Goal: Task Accomplishment & Management: Complete application form

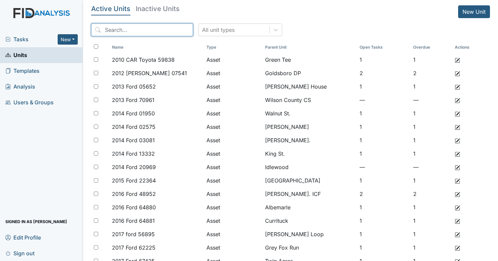
click at [125, 25] on input "search" at bounding box center [142, 29] width 102 height 13
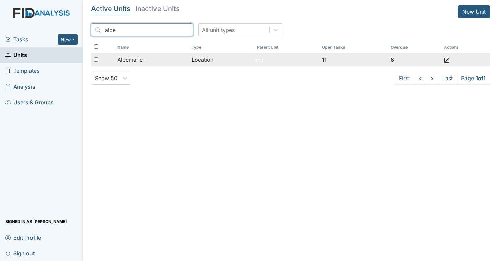
type input "albe"
click at [149, 53] on td "Albemarle" at bounding box center [152, 59] width 74 height 13
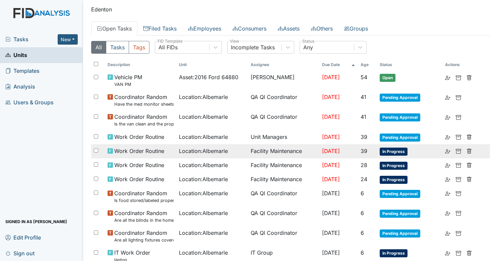
scroll to position [69, 0]
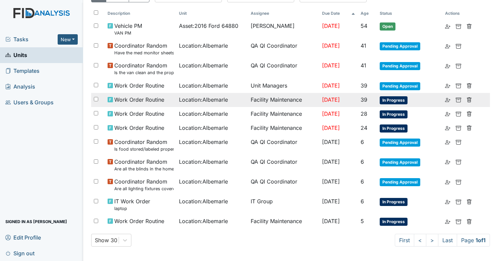
click at [217, 103] on td "Location : Albemarle" at bounding box center [211, 100] width 71 height 14
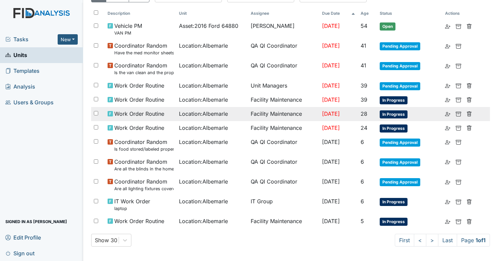
click at [191, 110] on span "Location : Albemarle" at bounding box center [203, 114] width 49 height 8
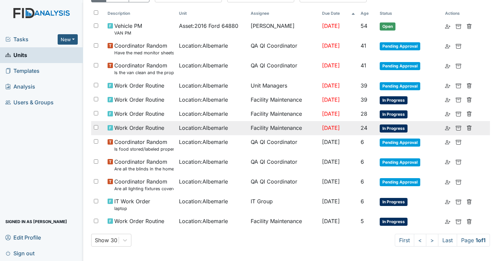
click at [204, 124] on span "Location : Albemarle" at bounding box center [203, 128] width 49 height 8
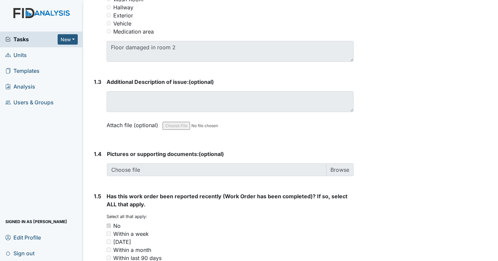
scroll to position [395, 0]
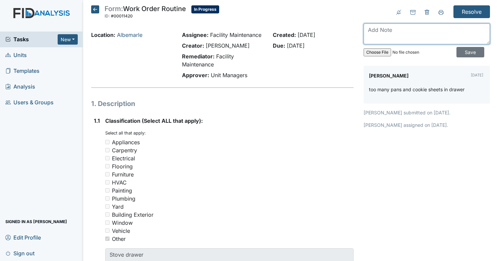
click at [402, 25] on textarea at bounding box center [427, 33] width 126 height 21
type textarea "t"
click at [422, 37] on textarea at bounding box center [427, 33] width 126 height 21
type textarea "r"
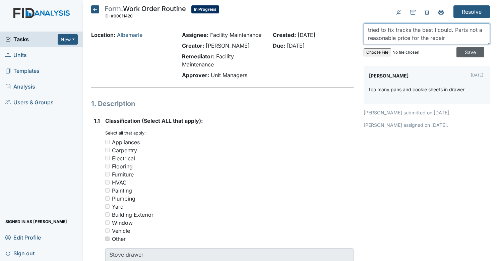
type textarea "tried to fix tracks the best I could. Parts not a reasonable price for the repa…"
click at [457, 53] on input "Save" at bounding box center [471, 52] width 28 height 10
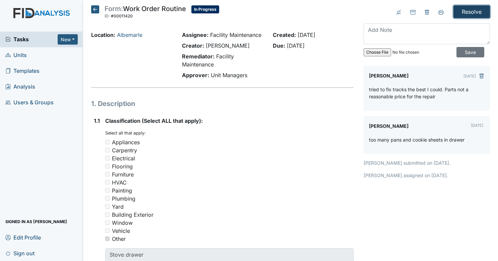
click at [471, 14] on input "Resolve" at bounding box center [472, 11] width 37 height 13
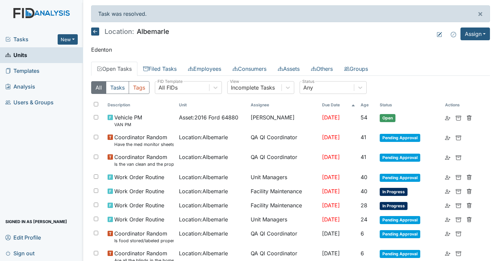
click at [37, 54] on link "Units" at bounding box center [41, 55] width 83 height 16
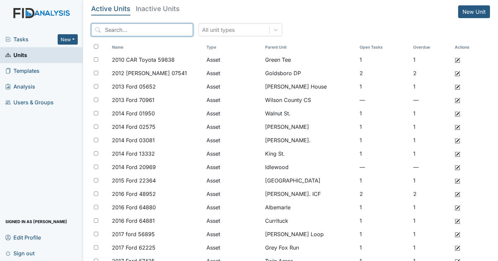
click at [147, 35] on input "search" at bounding box center [142, 29] width 102 height 13
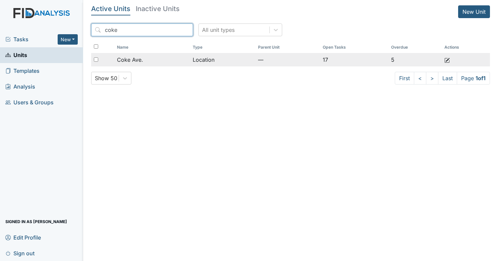
type input "coke"
click at [150, 54] on td "Coke Ave." at bounding box center [152, 59] width 76 height 13
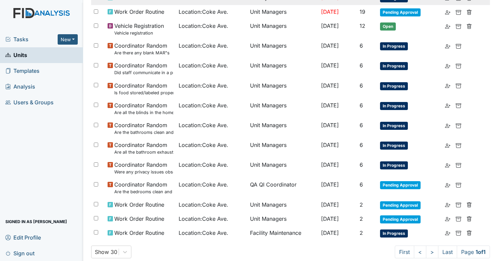
scroll to position [236, 0]
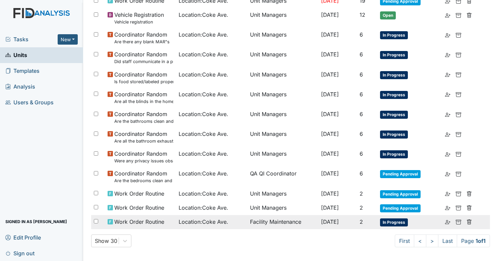
click at [156, 221] on span "Work Order Routine" at bounding box center [139, 222] width 50 height 8
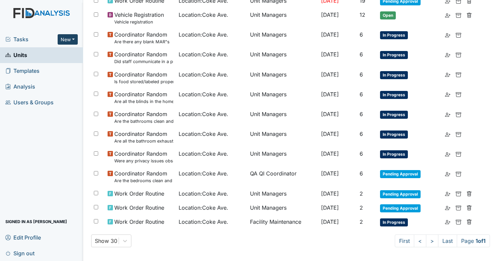
click at [68, 38] on button "New" at bounding box center [68, 39] width 20 height 10
click at [58, 75] on link "Document" at bounding box center [50, 75] width 53 height 11
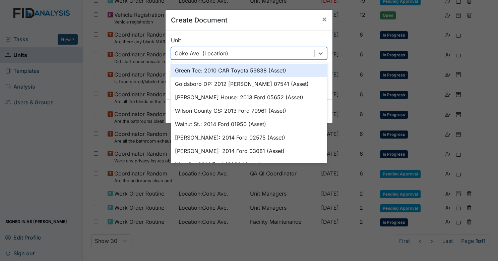
click at [241, 52] on div "Coke Ave. (Location)" at bounding box center [242, 53] width 143 height 12
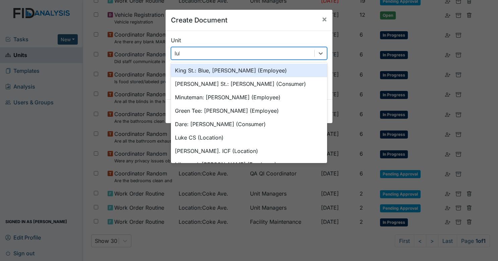
type input "luke"
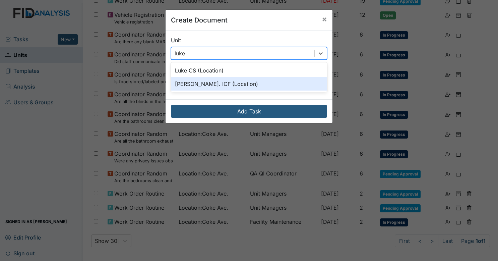
click at [228, 82] on div "Luke St. ICF (Location)" at bounding box center [249, 83] width 156 height 13
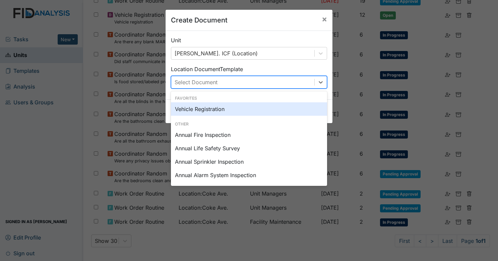
click at [235, 81] on div "Select Document" at bounding box center [242, 82] width 143 height 12
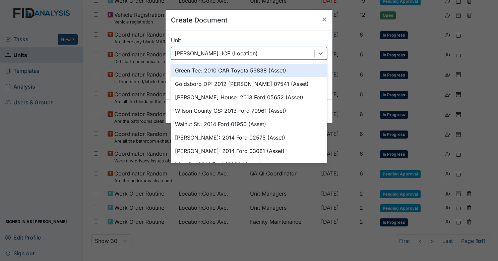
click at [257, 53] on div "Luke St. ICF (Location)" at bounding box center [242, 53] width 143 height 12
click at [263, 49] on div "Luke St. ICF (Location)" at bounding box center [242, 53] width 143 height 12
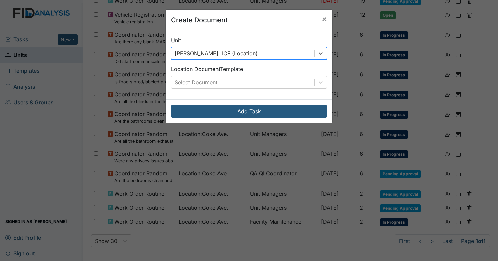
click at [263, 49] on div "Luke St. ICF (Location)" at bounding box center [242, 53] width 143 height 12
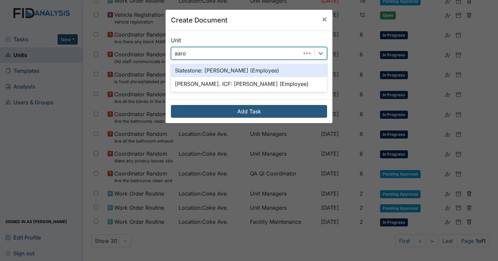
type input "aaron"
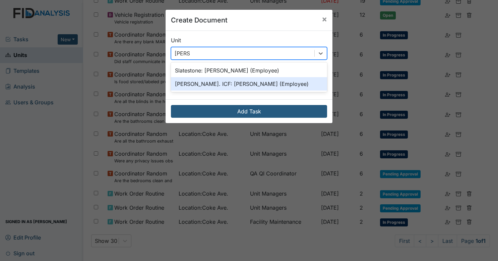
click at [255, 83] on div "Luke St. ICF: Rollins, Aaron (Employee)" at bounding box center [249, 83] width 156 height 13
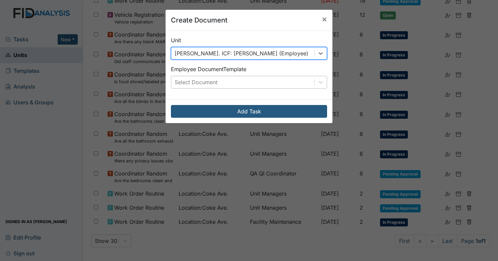
click at [247, 78] on div "Select Document" at bounding box center [242, 82] width 143 height 12
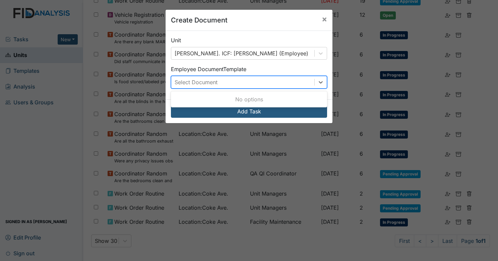
click at [245, 84] on div "Select Document" at bounding box center [242, 82] width 143 height 12
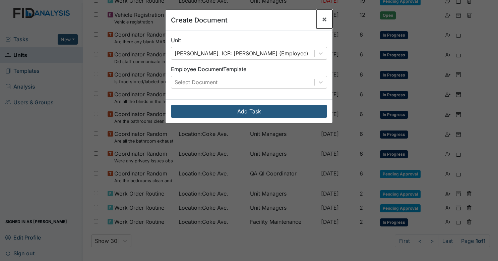
click at [322, 21] on span "×" at bounding box center [324, 19] width 5 height 10
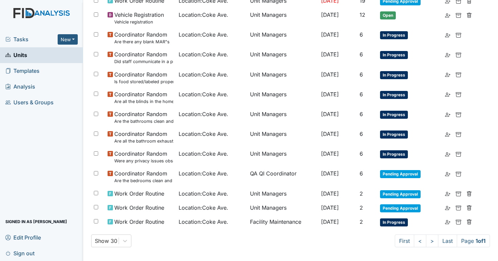
click at [41, 54] on link "Units" at bounding box center [41, 55] width 83 height 16
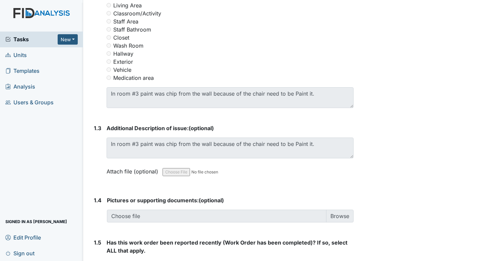
scroll to position [386, 0]
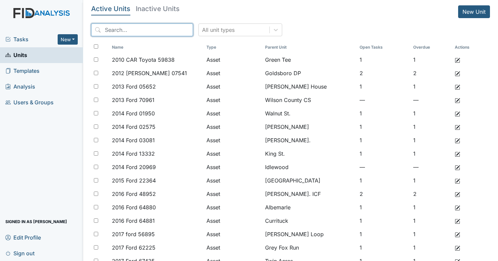
click at [144, 28] on input "search" at bounding box center [142, 29] width 102 height 13
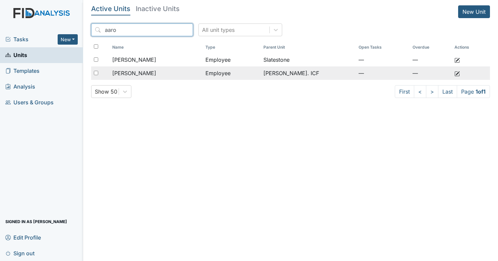
type input "aaro"
click at [139, 75] on span "Rollins, Aaron" at bounding box center [134, 73] width 44 height 8
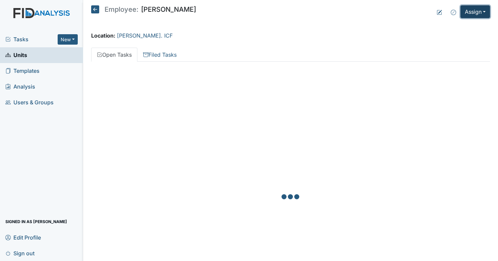
click at [470, 15] on button "Assign" at bounding box center [476, 11] width 30 height 13
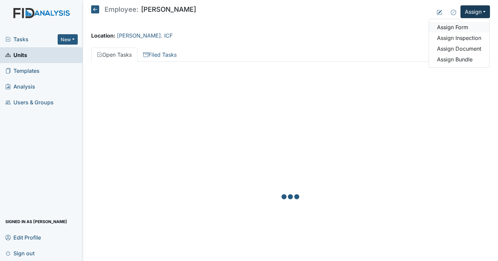
click at [468, 28] on link "Assign Form" at bounding box center [459, 27] width 60 height 11
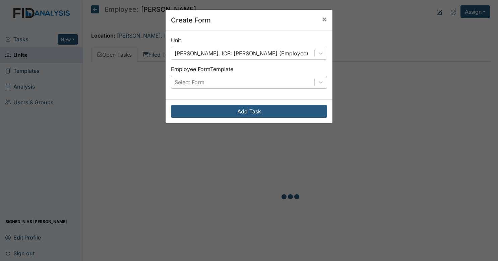
click at [263, 80] on div "Select Form" at bounding box center [242, 82] width 143 height 12
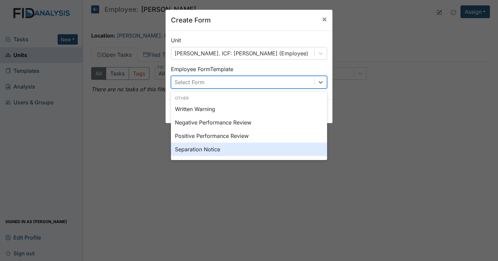
click at [228, 149] on div "Separation Notice" at bounding box center [249, 149] width 156 height 13
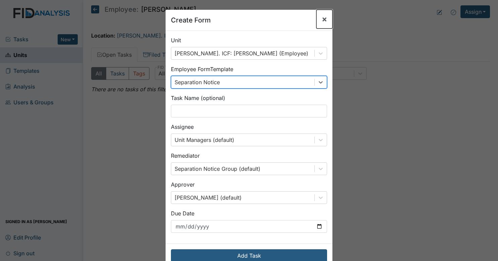
click at [323, 21] on span "×" at bounding box center [324, 19] width 5 height 10
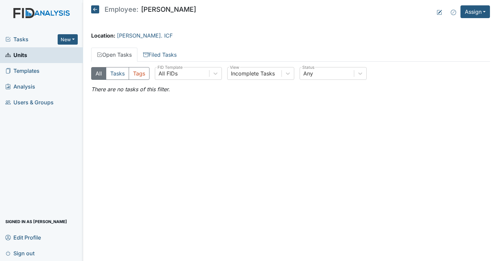
click at [47, 55] on link "Units" at bounding box center [41, 55] width 83 height 16
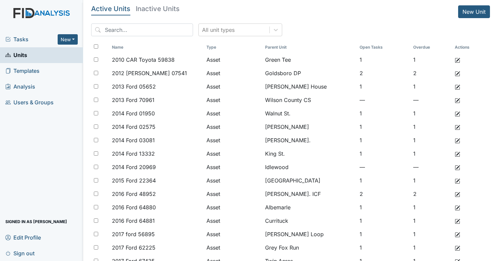
click at [22, 70] on span "Templates" at bounding box center [22, 71] width 34 height 10
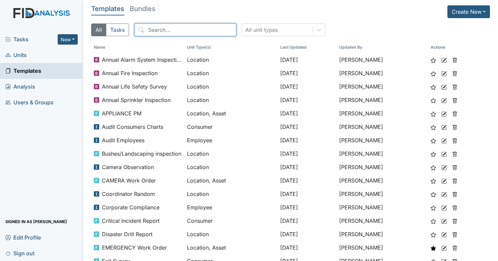
click at [165, 25] on input "search" at bounding box center [185, 29] width 102 height 13
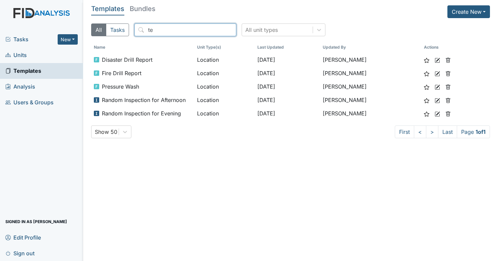
type input "t"
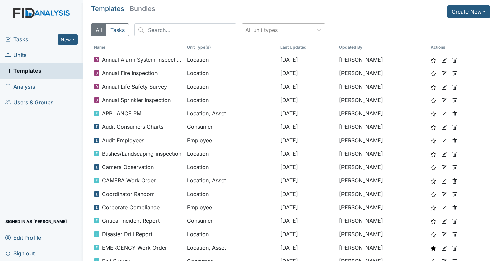
click at [256, 29] on div "All unit types" at bounding box center [261, 30] width 33 height 8
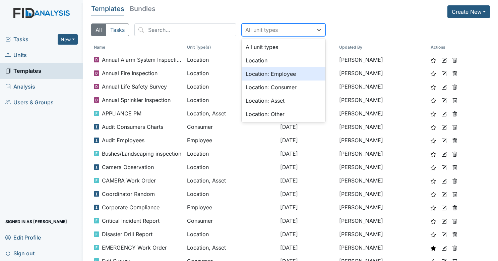
click at [272, 77] on div "Location: Employee" at bounding box center [284, 73] width 84 height 13
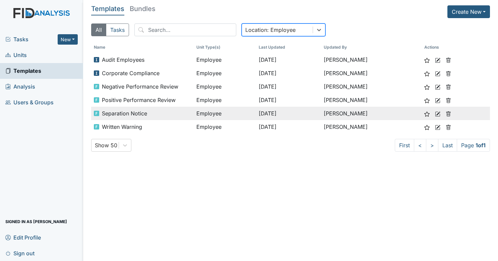
click at [187, 113] on div "Separation Notice" at bounding box center [142, 113] width 97 height 8
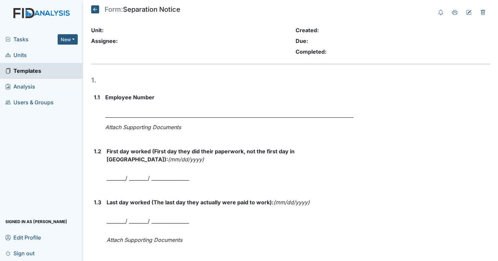
click at [95, 12] on icon at bounding box center [95, 9] width 8 height 8
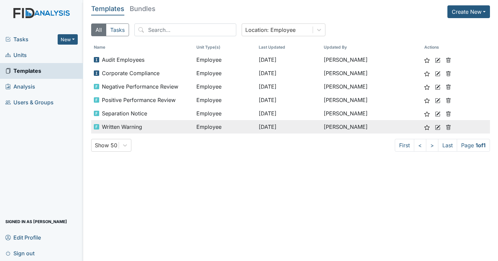
click at [165, 124] on div "Written Warning" at bounding box center [142, 127] width 97 height 8
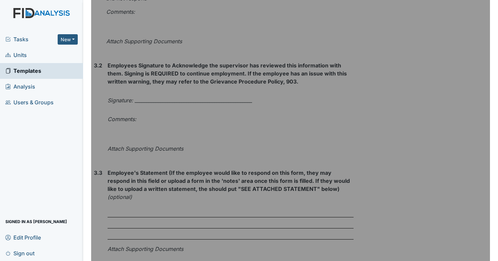
scroll to position [1285, 0]
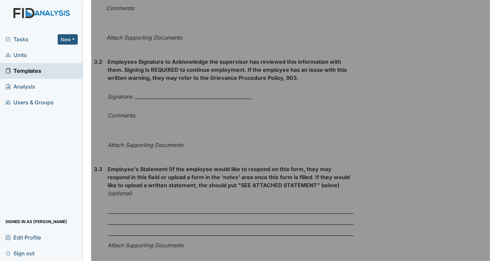
click at [316, 95] on div "Signature: __________________________________________________" at bounding box center [231, 96] width 246 height 19
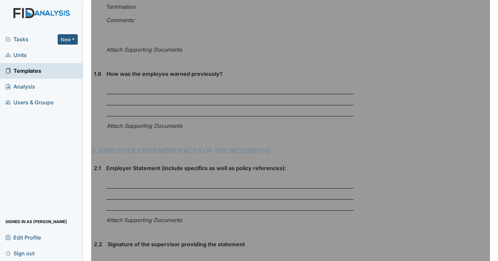
scroll to position [722, 0]
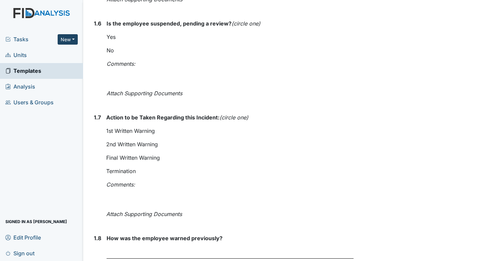
click at [72, 40] on button "New" at bounding box center [68, 39] width 20 height 10
click at [53, 50] on link "Form" at bounding box center [50, 53] width 53 height 11
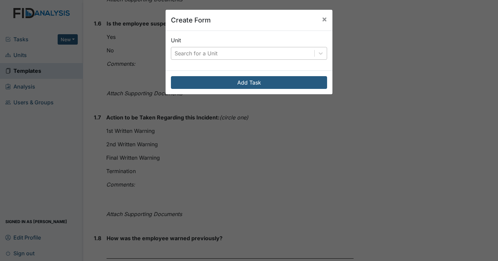
click at [200, 48] on div "Search for a Unit" at bounding box center [242, 53] width 143 height 12
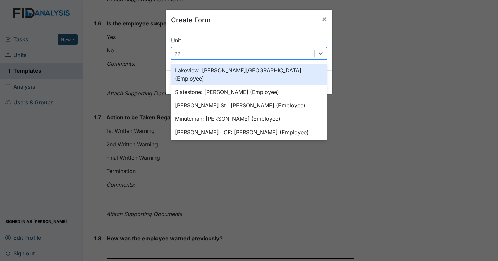
type input "aaro"
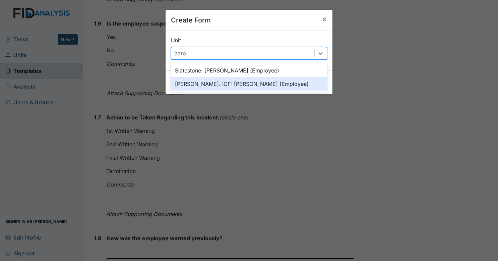
click at [215, 80] on div "Luke St. ICF: Rollins, Aaron (Employee)" at bounding box center [249, 83] width 156 height 13
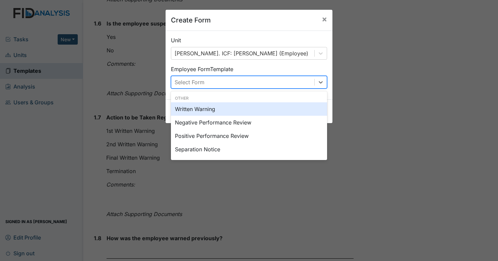
click at [206, 77] on div "Select Form" at bounding box center [242, 82] width 143 height 12
click at [217, 109] on div "Written Warning" at bounding box center [249, 108] width 156 height 13
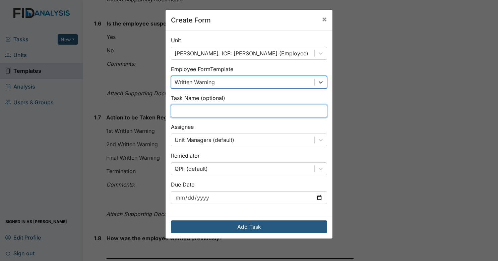
click at [222, 110] on input "text" at bounding box center [249, 111] width 156 height 13
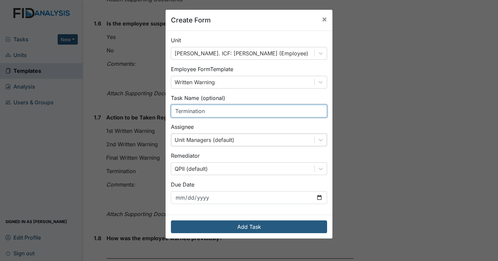
type input "Termination"
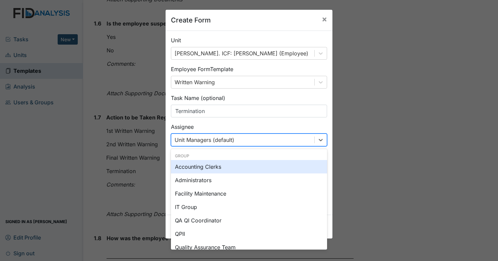
click at [231, 140] on div "Unit Managers (default)" at bounding box center [205, 140] width 60 height 8
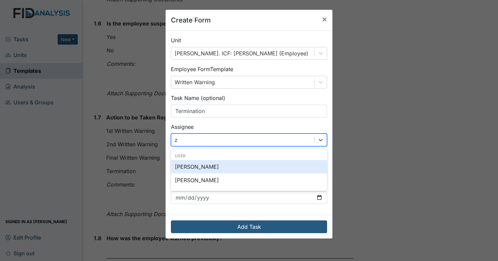
type input "za"
click at [217, 165] on div "[PERSON_NAME]" at bounding box center [249, 166] width 156 height 13
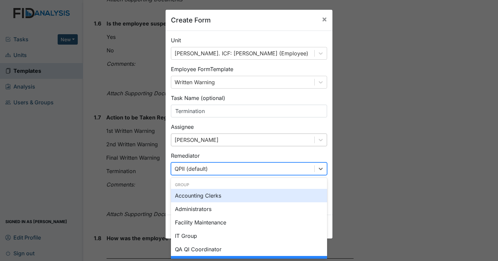
scroll to position [0, 0]
click at [225, 165] on div "QPII (default)" at bounding box center [242, 169] width 143 height 12
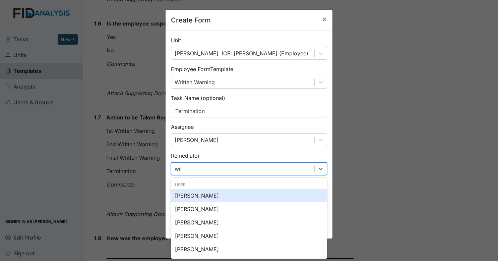
type input "wils"
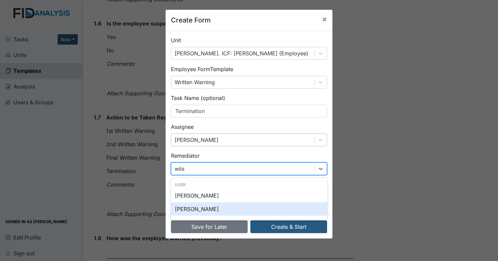
click at [211, 210] on div "Wilson Raynor" at bounding box center [249, 208] width 156 height 13
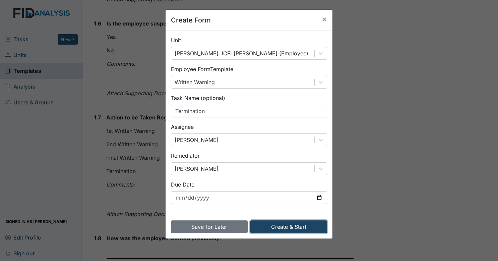
click at [278, 227] on button "Create & Start" at bounding box center [288, 226] width 77 height 13
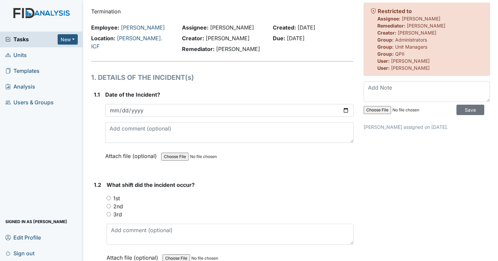
scroll to position [21, 0]
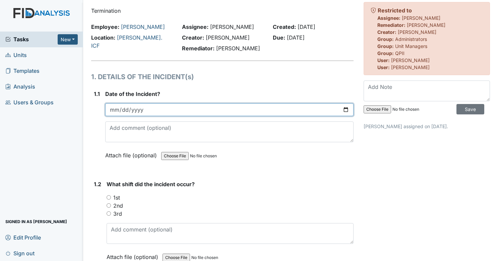
click at [175, 110] on input "date" at bounding box center [229, 109] width 249 height 13
click at [113, 108] on input "date" at bounding box center [229, 109] width 249 height 13
click at [115, 109] on input "date" at bounding box center [229, 109] width 249 height 13
click at [342, 109] on input "date" at bounding box center [229, 109] width 249 height 13
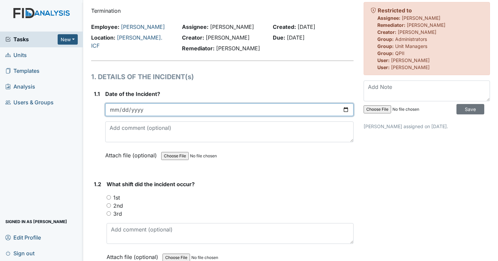
type input "[DATE]"
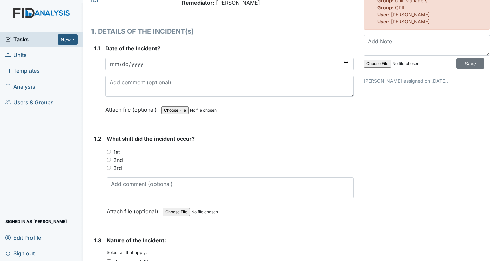
click at [107, 150] on input "1st" at bounding box center [109, 152] width 4 height 4
radio input "true"
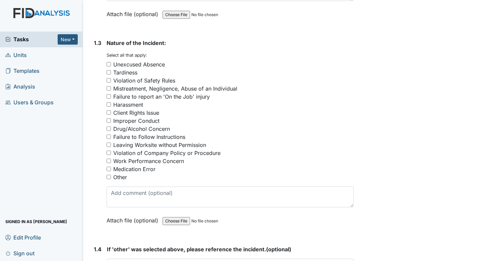
scroll to position [273, 0]
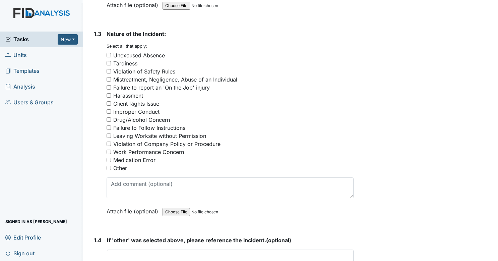
click at [109, 127] on input "Failure to Follow Instructions" at bounding box center [109, 127] width 4 height 4
checkbox input "true"
click at [109, 150] on input "Work Performance Concern" at bounding box center [109, 152] width 4 height 4
checkbox input "true"
click at [108, 144] on input "Violation of Company Policy or Procedure" at bounding box center [109, 143] width 4 height 4
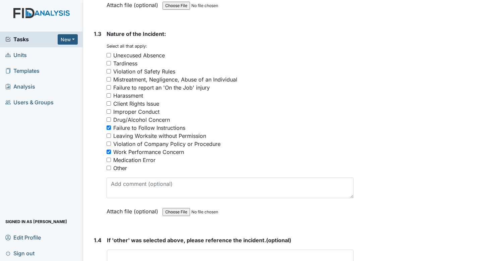
checkbox input "true"
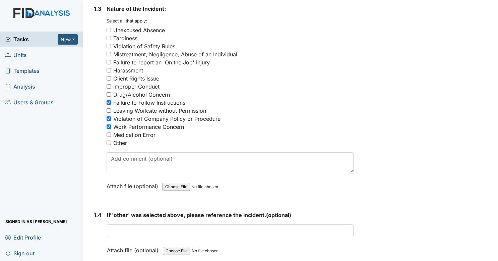
scroll to position [301, 0]
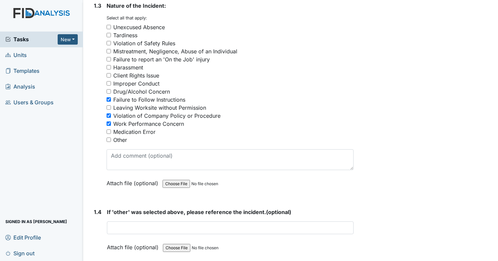
click at [109, 35] on input "Tardiness" at bounding box center [109, 35] width 4 height 4
checkbox input "true"
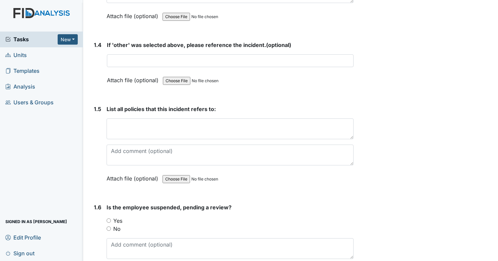
scroll to position [481, 0]
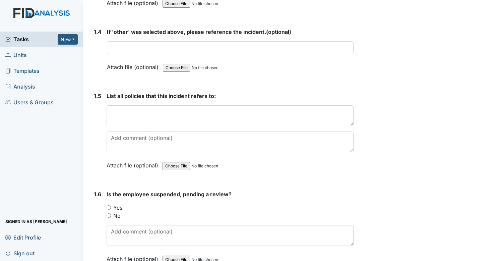
click at [193, 101] on div "List all policies that this incident refers to: This field is required. Attach …" at bounding box center [230, 133] width 247 height 82
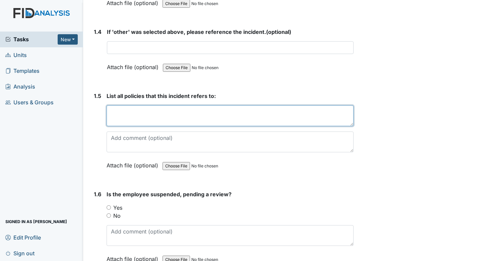
click at [192, 105] on textarea at bounding box center [230, 115] width 247 height 21
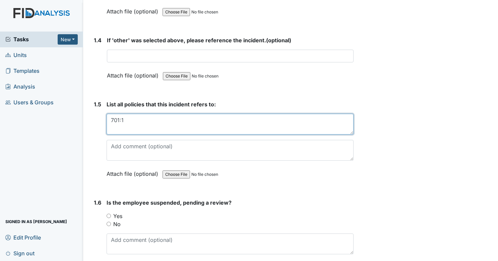
scroll to position [472, 0]
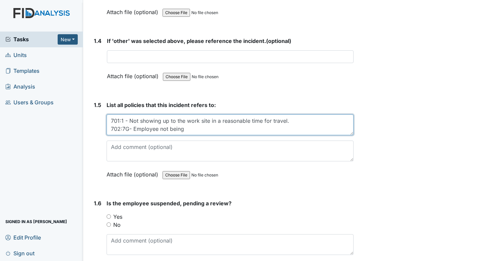
click at [124, 127] on textarea "701:1 - Not showing up to the work site in a reasonable time for travel. 702:7G…" at bounding box center [230, 124] width 247 height 21
click at [190, 127] on textarea "701:1 - Not showing up to the work site in a reasonable time for travel. 702:7:…" at bounding box center [230, 124] width 247 height 21
click at [254, 127] on textarea "701:1 - Not showing up to the work site in a reasonable time for travel. 702:7:…" at bounding box center [230, 124] width 247 height 21
click at [264, 127] on textarea "701:1 - Not showing up to the work site in a reasonable time for travel. 702:7:…" at bounding box center [230, 124] width 247 height 21
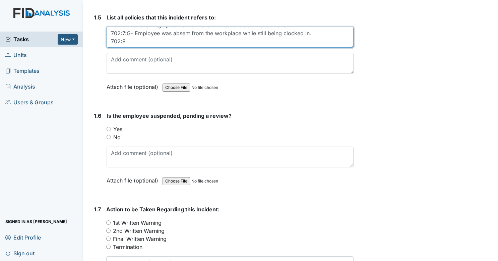
scroll to position [560, 0]
type textarea "701:1 - Not showing up to the work site in a reasonable time for travel. 702:7:…"
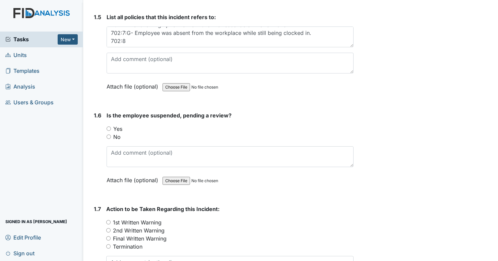
click at [109, 134] on input "No" at bounding box center [109, 136] width 4 height 4
radio input "true"
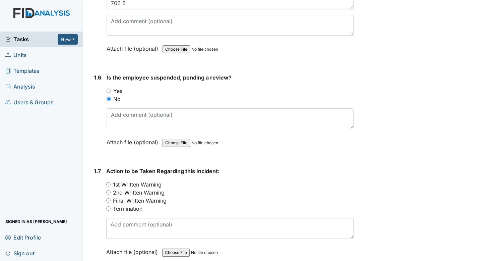
scroll to position [655, 0]
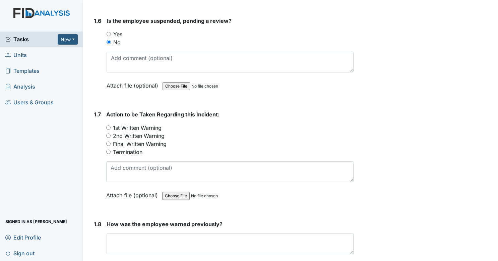
click at [108, 150] on input "Termination" at bounding box center [108, 152] width 4 height 4
radio input "true"
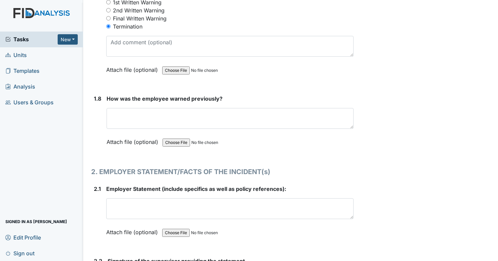
scroll to position [783, 0]
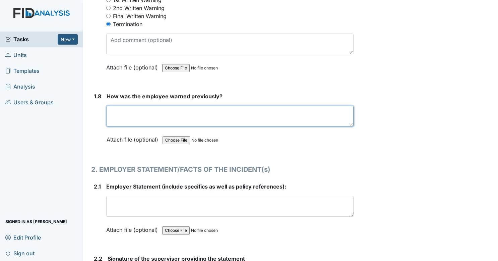
click at [189, 112] on textarea at bounding box center [230, 116] width 247 height 21
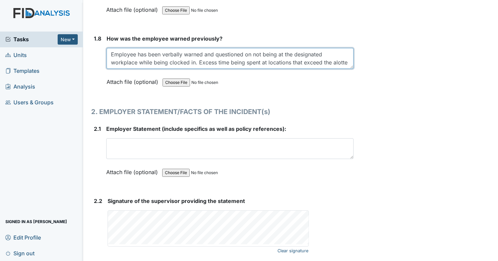
scroll to position [5, 0]
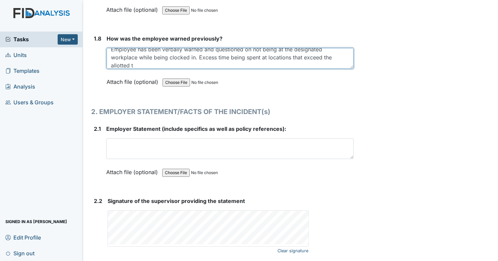
click at [147, 60] on textarea "Employee has been verbally warned and questioned on not being at the designated…" at bounding box center [230, 58] width 247 height 21
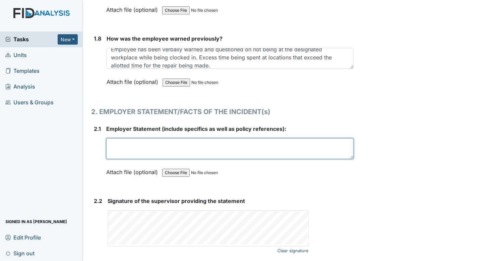
click at [137, 145] on textarea at bounding box center [230, 148] width 248 height 21
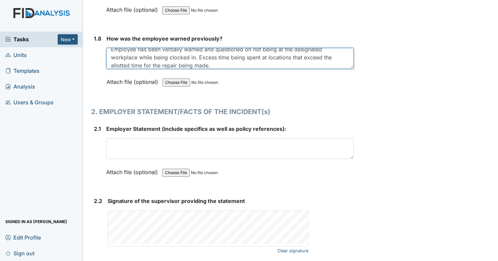
click at [199, 53] on textarea "Employee has been verbally warned and questioned on not being at the designated…" at bounding box center [230, 58] width 247 height 21
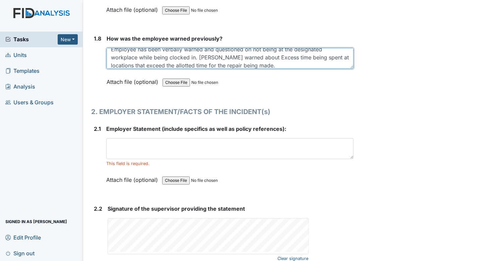
scroll to position [3, 0]
click at [262, 56] on textarea "Employee has been verbally warned and questioned on not being at the designated…" at bounding box center [230, 58] width 247 height 21
type textarea "Employee has been verbally warned and questioned on not being at the designated…"
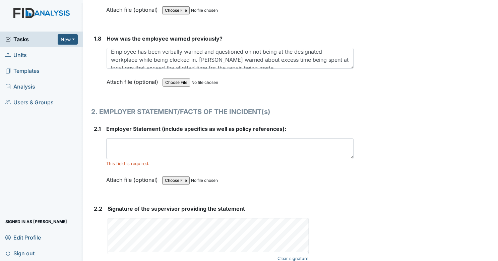
click at [282, 65] on div "How was the employee warned previously? Employee has been verbally warned and q…" at bounding box center [230, 63] width 247 height 56
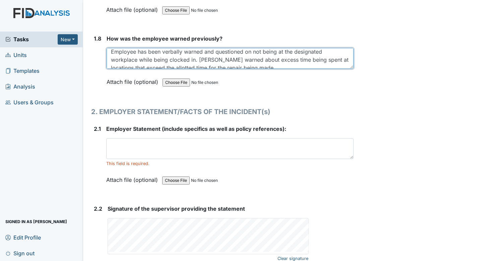
click at [285, 60] on textarea "Employee has been verbally warned and questioned on not being at the designated…" at bounding box center [230, 58] width 247 height 21
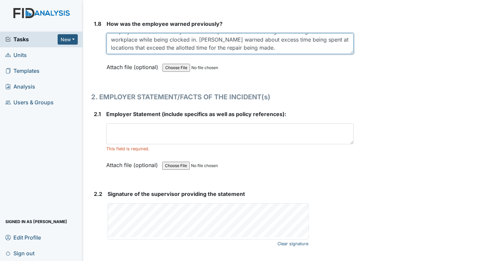
scroll to position [875, 0]
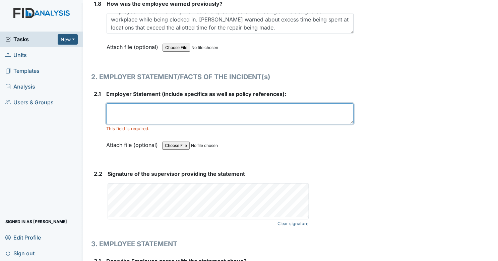
click at [146, 104] on textarea at bounding box center [230, 113] width 248 height 21
type textarea "A"
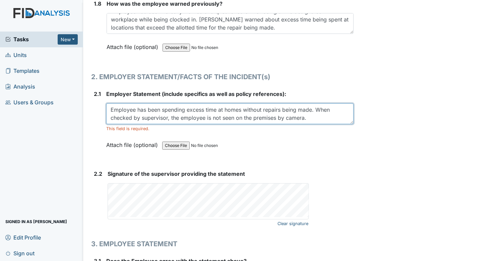
scroll to position [13, 0]
paste textarea "801(a)"
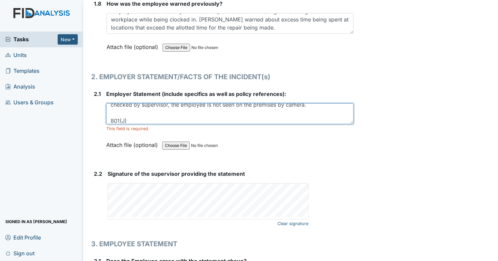
click at [138, 114] on textarea "Employee has been spending excess time at homes without repairs being made. Whe…" at bounding box center [230, 113] width 248 height 21
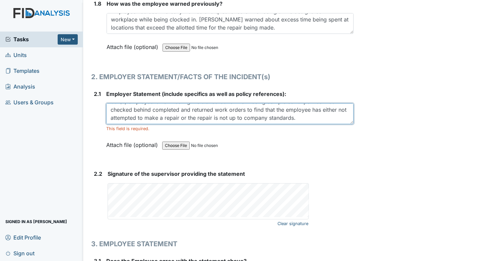
scroll to position [0, 0]
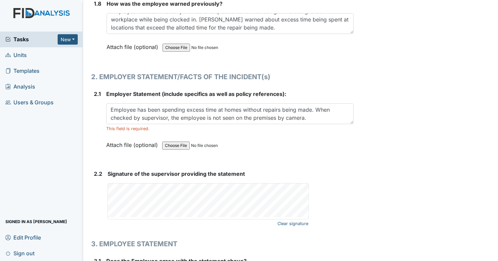
drag, startPoint x: 109, startPoint y: 104, endPoint x: 321, endPoint y: 77, distance: 214.2
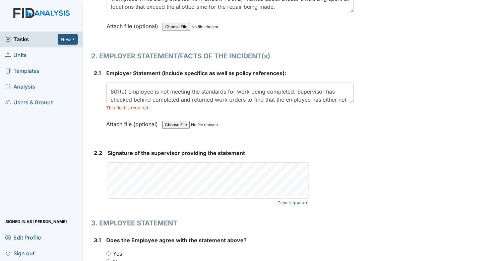
scroll to position [32, 0]
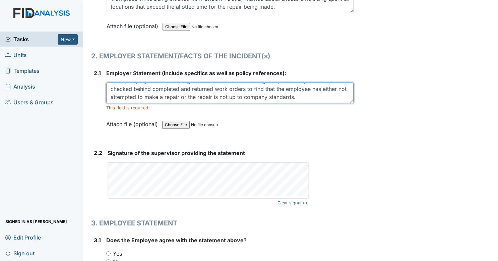
click at [312, 94] on textarea "Employee has been spending excess time at homes without repairs being made. Whe…" at bounding box center [230, 92] width 248 height 21
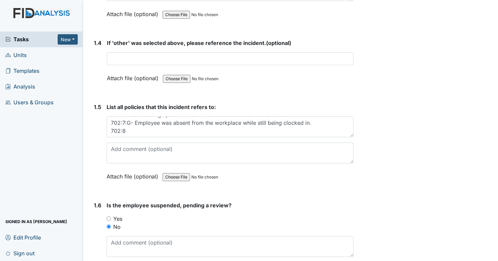
scroll to position [472, 0]
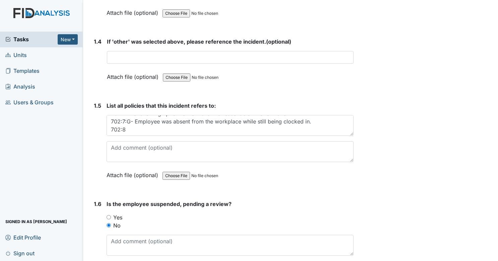
type textarea "Employee has been spending excess time at homes without repairs being made. Whe…"
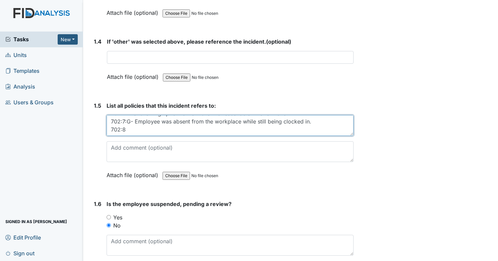
click at [132, 130] on textarea "701:1 - Not showing up to the work site in a reasonable time for travel. 702:7:…" at bounding box center [230, 125] width 247 height 21
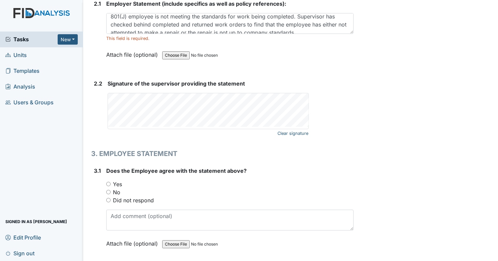
scroll to position [48, 0]
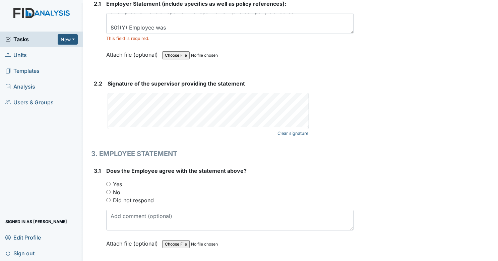
type textarea "701:1 - Not showing up to the work site in a reasonable time for travel. 702:7:…"
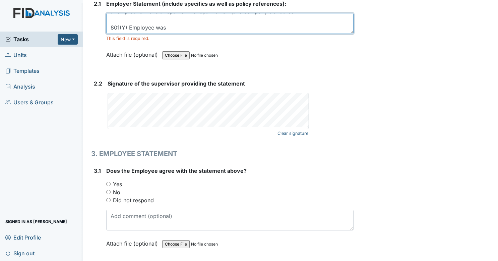
click at [215, 24] on textarea "Employee has been spending excess time at homes without repairs being made. Whe…" at bounding box center [230, 23] width 248 height 21
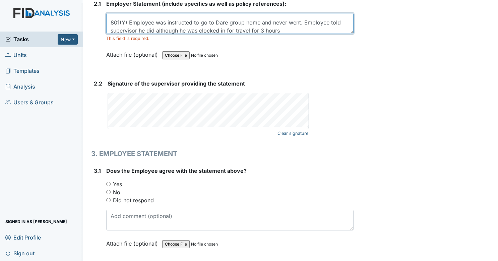
click at [156, 26] on textarea "Employee has been spending excess time at homes without repairs being made. Whe…" at bounding box center [230, 23] width 248 height 21
click at [327, 26] on textarea "Employee has been spending excess time at homes without repairs being made. Whe…" at bounding box center [230, 23] width 248 height 21
click at [272, 27] on textarea "Employee has been spending excess time at homes without repairs being made. Whe…" at bounding box center [230, 23] width 248 height 21
click at [319, 26] on textarea "Employee has been spending excess time at homes without repairs being made. Whe…" at bounding box center [230, 23] width 248 height 21
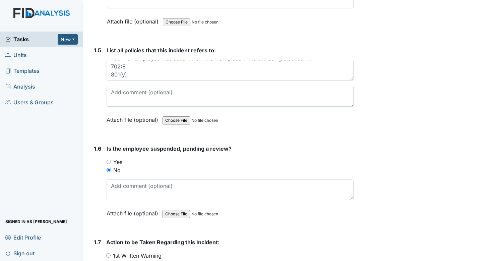
scroll to position [16, 0]
type textarea "Employee has been spending excess time at homes without repairs being made. Whe…"
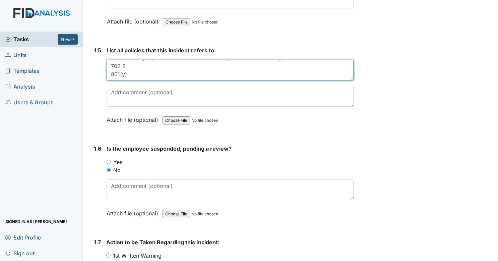
click at [153, 72] on textarea "701:1 - Not showing up to the work site in a reasonable time for travel. 702:7:…" at bounding box center [230, 70] width 247 height 21
click at [129, 71] on textarea "701:1 - Not showing up to the work site in a reasonable time for travel. 702:7:…" at bounding box center [230, 70] width 247 height 21
click at [340, 72] on textarea "701:1 - Not showing up to the work site in a reasonable time for travel. 702:7:…" at bounding box center [230, 70] width 247 height 21
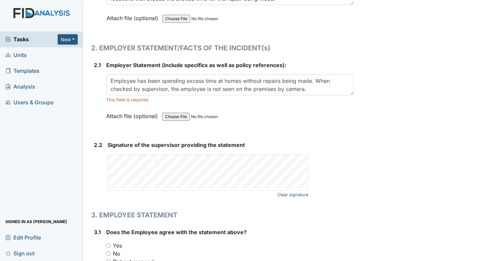
scroll to position [1016, 0]
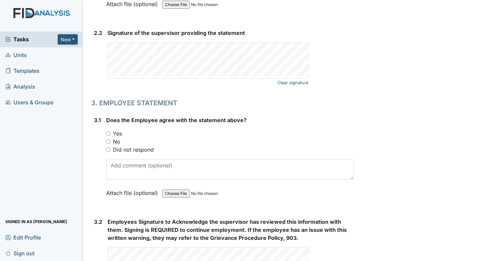
type textarea "701:1 - Not showing up to the work site in a reasonable time for travel. 702:7:…"
click at [285, 80] on link "Clear signature" at bounding box center [293, 82] width 31 height 9
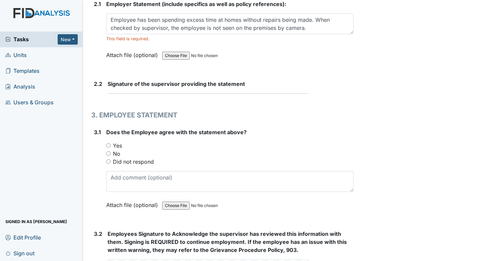
scroll to position [964, 0]
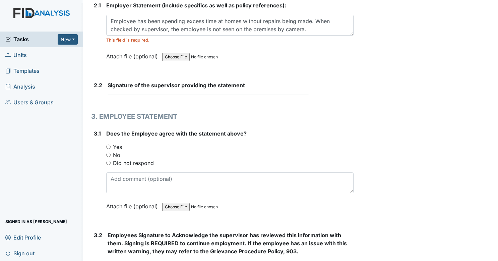
click at [190, 95] on div at bounding box center [208, 95] width 201 height 1
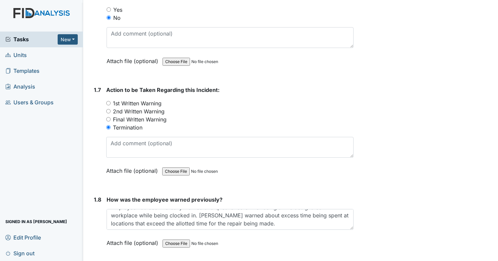
scroll to position [507, 0]
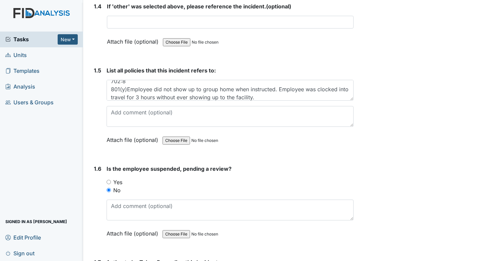
click at [42, 39] on span "Tasks" at bounding box center [31, 39] width 52 height 8
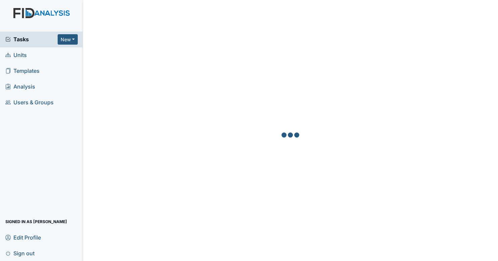
click at [28, 56] on link "Units" at bounding box center [41, 55] width 83 height 16
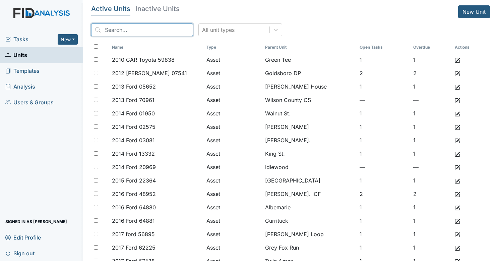
click at [130, 33] on input "search" at bounding box center [142, 29] width 102 height 13
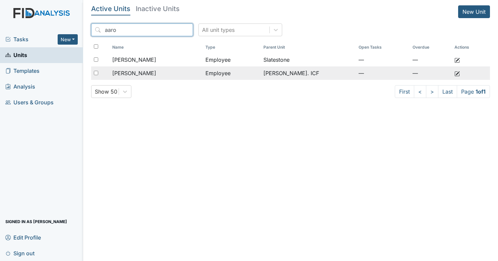
type input "aaro"
click at [140, 75] on span "[PERSON_NAME]" at bounding box center [134, 73] width 44 height 8
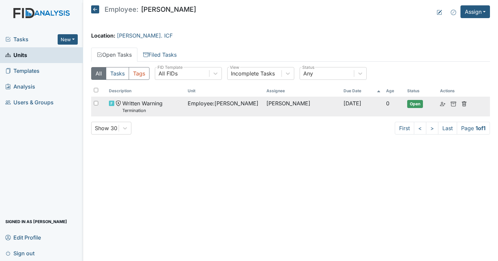
click at [154, 99] on span "Written Warning Termination" at bounding box center [142, 106] width 40 height 14
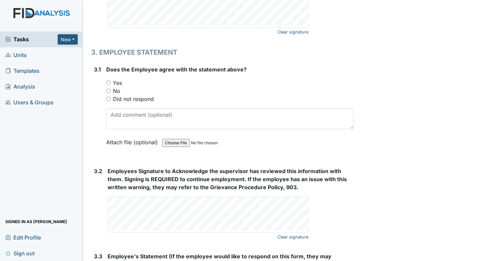
scroll to position [1058, 0]
click at [107, 81] on input "Yes" at bounding box center [108, 83] width 4 height 4
radio input "true"
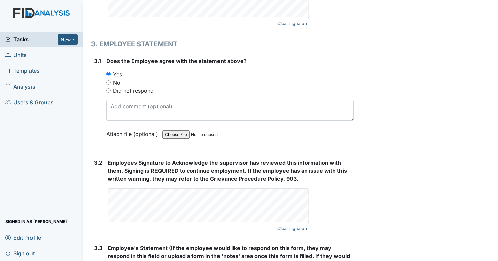
scroll to position [1066, 0]
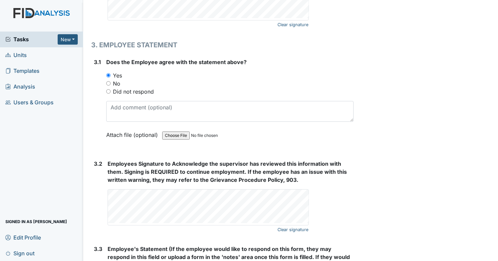
click at [110, 89] on input "Did not respond" at bounding box center [108, 91] width 4 height 4
radio input "true"
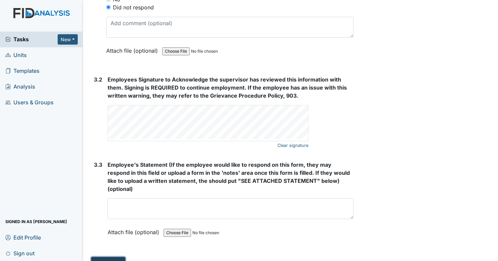
click at [105, 257] on button "Submit" at bounding box center [108, 263] width 34 height 13
